Goal: Navigation & Orientation: Understand site structure

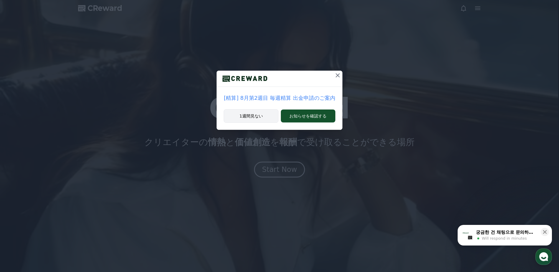
click at [258, 115] on button "1週間見ない" at bounding box center [251, 116] width 55 height 14
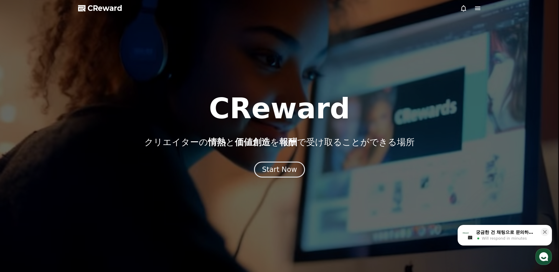
click at [497, 232] on div "궁금한 건 채팅으로 문의하세요" at bounding box center [506, 233] width 61 height 6
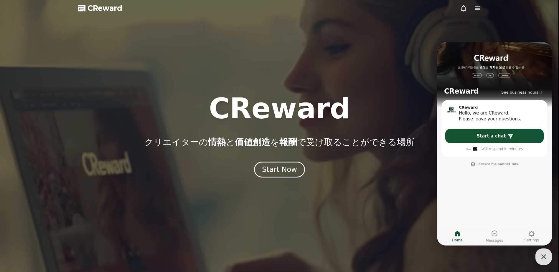
click at [415, 186] on div at bounding box center [279, 136] width 559 height 272
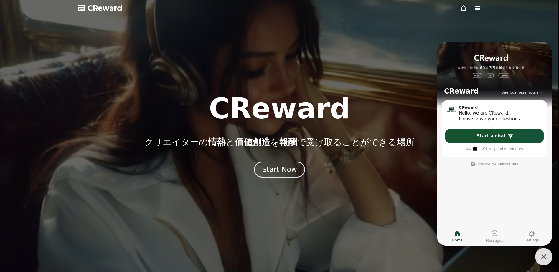
click at [542, 258] on icon "button" at bounding box center [544, 257] width 11 height 11
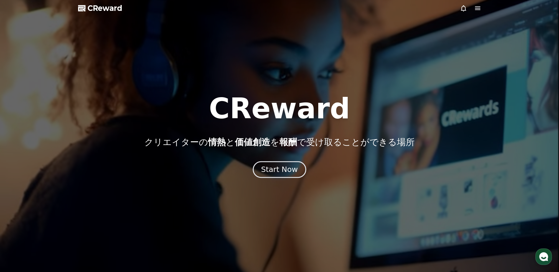
click at [274, 169] on div "Start Now" at bounding box center [279, 170] width 37 height 10
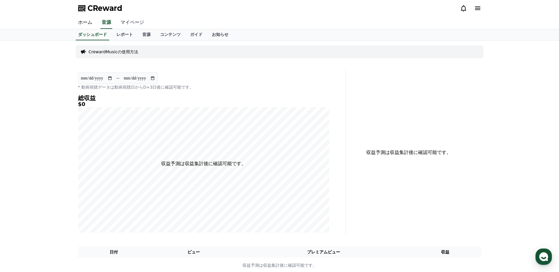
click at [124, 22] on link "マイページ" at bounding box center [132, 23] width 33 height 12
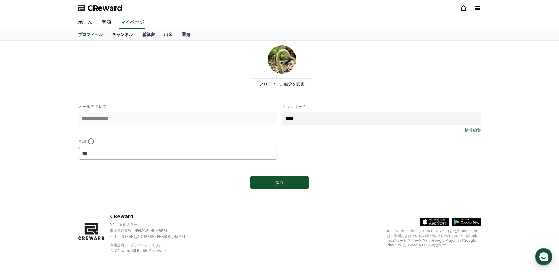
click at [114, 36] on link "チャンネル" at bounding box center [123, 34] width 30 height 11
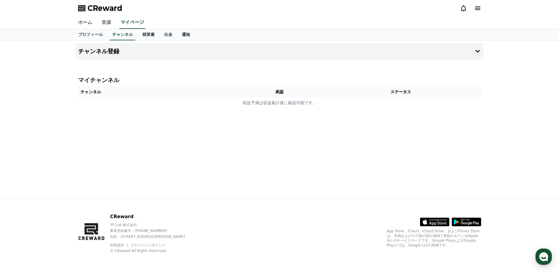
click at [177, 36] on link "通知" at bounding box center [186, 34] width 18 height 11
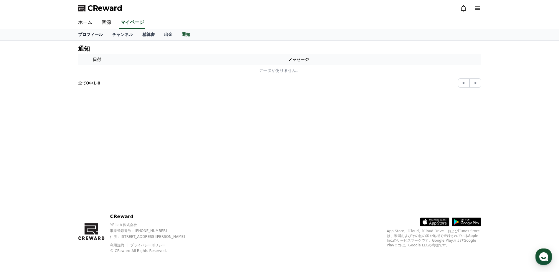
click at [89, 36] on link "プロフィール" at bounding box center [90, 34] width 34 height 11
